Goal: Navigation & Orientation: Find specific page/section

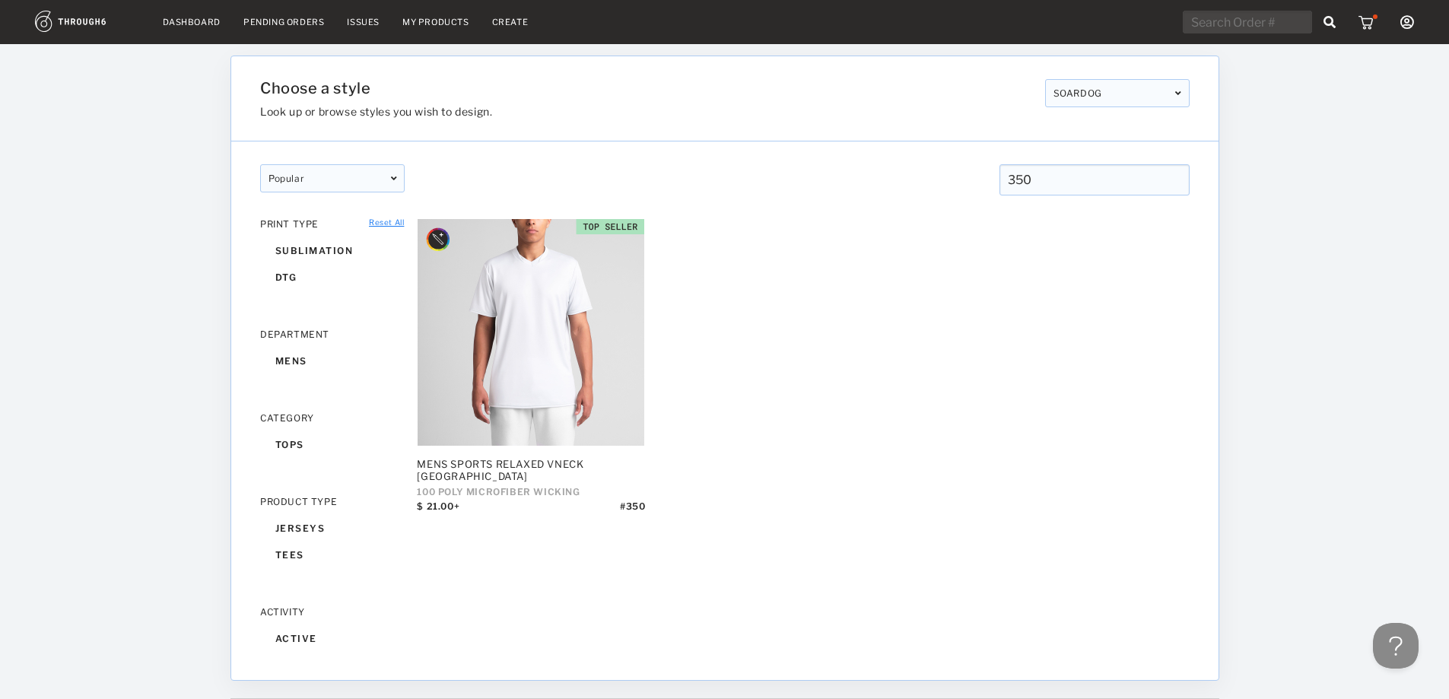
click at [186, 21] on link "Dashboard" at bounding box center [192, 22] width 58 height 11
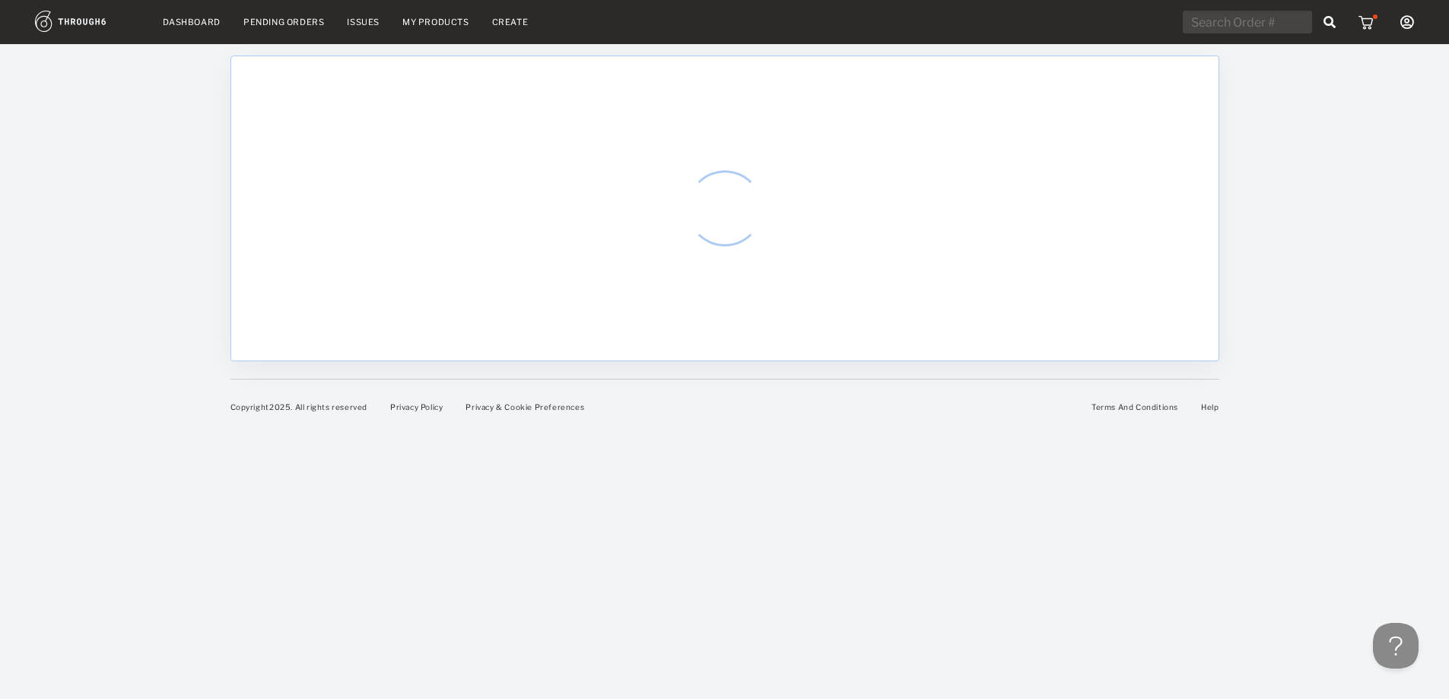
select select "7"
select select "2025"
